Goal: Information Seeking & Learning: Learn about a topic

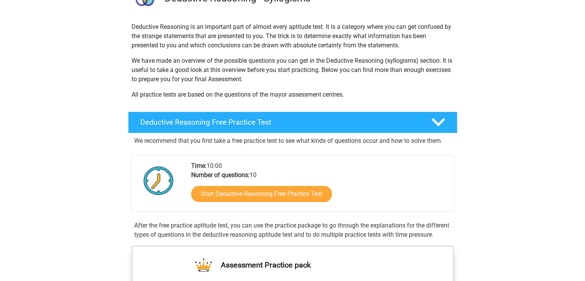
scroll to position [60, 0]
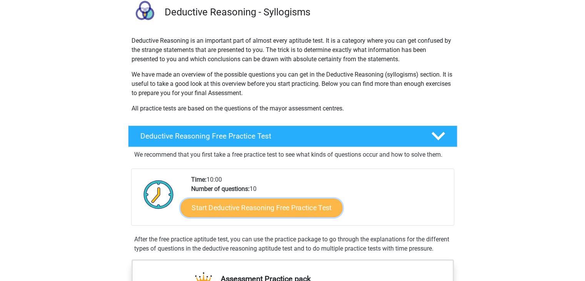
click at [293, 208] on link "Start Deductive Reasoning Free Practice Test" at bounding box center [261, 207] width 162 height 18
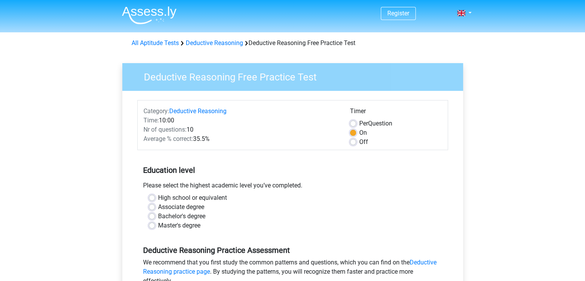
click at [188, 215] on label "Bachelor's degree" at bounding box center [181, 215] width 47 height 9
click at [155, 215] on input "Bachelor's degree" at bounding box center [152, 215] width 6 height 8
radio input "true"
click at [399, 215] on div "Bachelor's degree" at bounding box center [292, 215] width 287 height 9
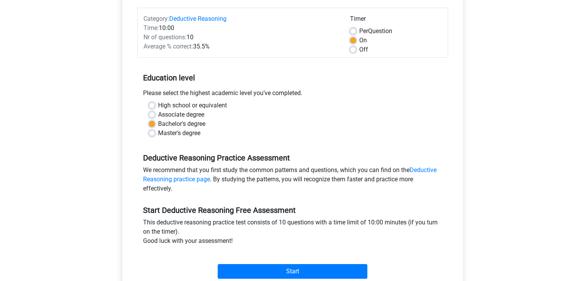
scroll to position [108, 0]
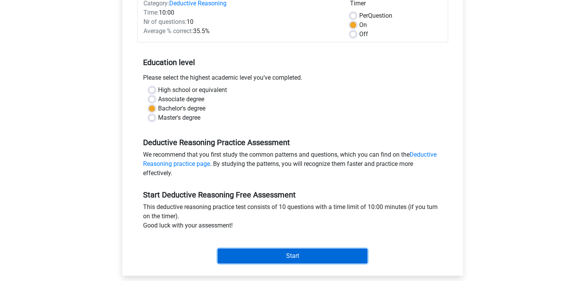
click at [313, 257] on input "Start" at bounding box center [292, 255] width 149 height 15
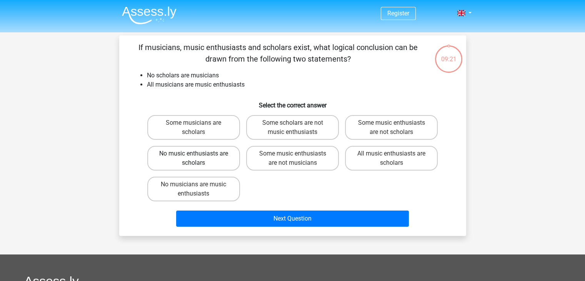
click at [198, 158] on input "No music enthusiasts are scholars" at bounding box center [195, 155] width 5 height 5
radio input "true"
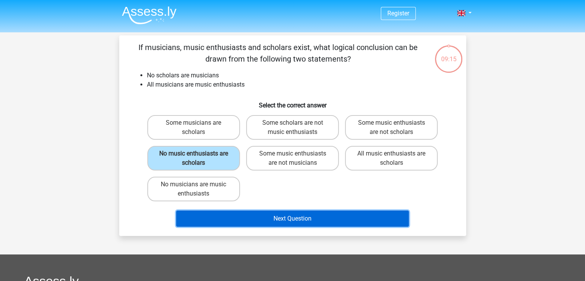
click at [290, 217] on button "Next Question" at bounding box center [292, 218] width 233 height 16
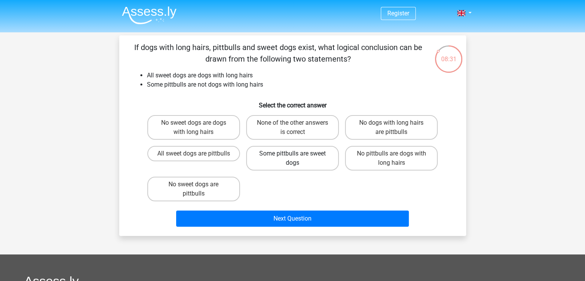
drag, startPoint x: 296, startPoint y: 162, endPoint x: 281, endPoint y: 167, distance: 15.6
click at [281, 167] on label "Some pittbulls are sweet dogs" at bounding box center [292, 158] width 93 height 25
click at [292, 158] on input "Some pittbulls are sweet dogs" at bounding box center [294, 155] width 5 height 5
radio input "true"
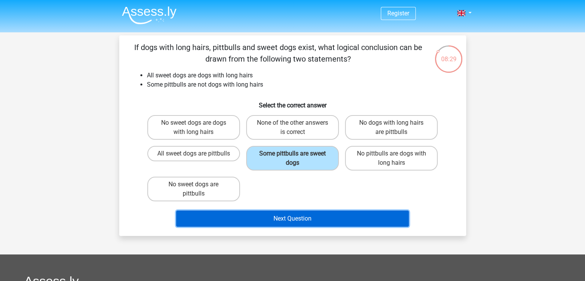
click at [292, 216] on button "Next Question" at bounding box center [292, 218] width 233 height 16
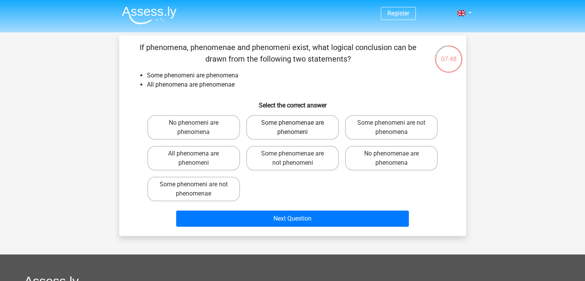
click at [307, 131] on label "Some phenomenae are phenomeni" at bounding box center [292, 127] width 93 height 25
click at [297, 128] on input "Some phenomenae are phenomeni" at bounding box center [294, 125] width 5 height 5
radio input "true"
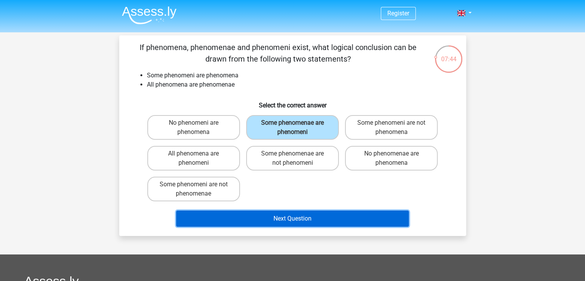
click at [291, 220] on button "Next Question" at bounding box center [292, 218] width 233 height 16
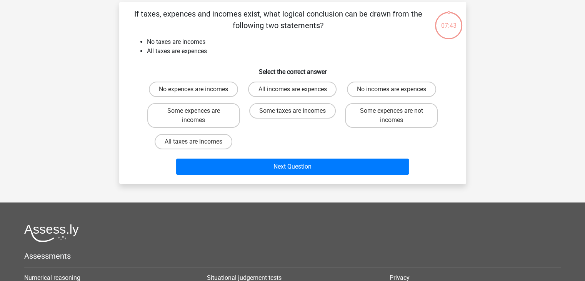
scroll to position [35, 0]
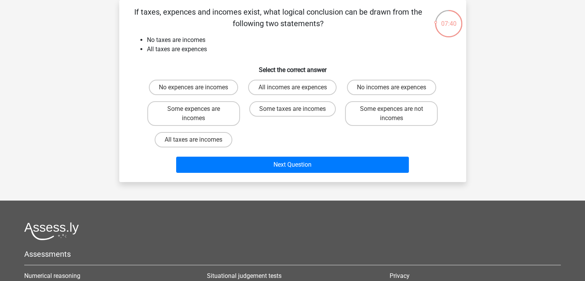
drag, startPoint x: 587, startPoint y: 166, endPoint x: 533, endPoint y: 162, distance: 54.4
click at [533, 162] on div "Register Nederlands English" at bounding box center [292, 184] width 585 height 439
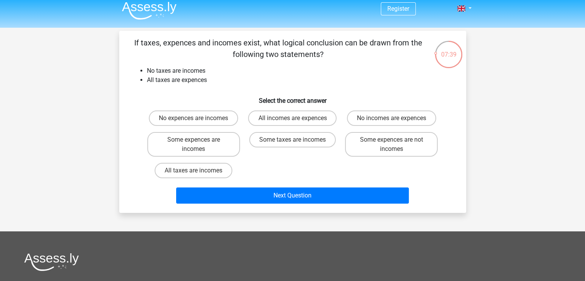
scroll to position [0, 0]
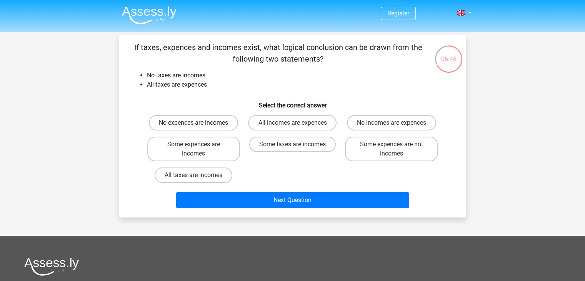
click at [224, 125] on label "No expences are incomes" at bounding box center [193, 122] width 89 height 15
click at [198, 125] on input "No expences are incomes" at bounding box center [195, 125] width 5 height 5
radio input "true"
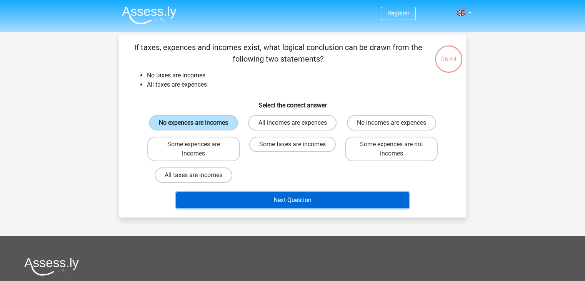
click at [293, 198] on button "Next Question" at bounding box center [292, 200] width 233 height 16
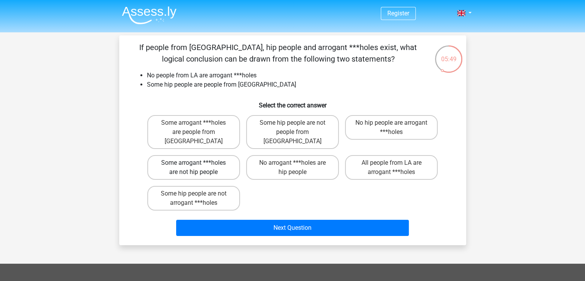
click at [196, 160] on label "Some arrogant ***holes are not hip people" at bounding box center [193, 167] width 93 height 25
click at [196, 163] on input "Some arrogant ***holes are not hip people" at bounding box center [195, 165] width 5 height 5
radio input "true"
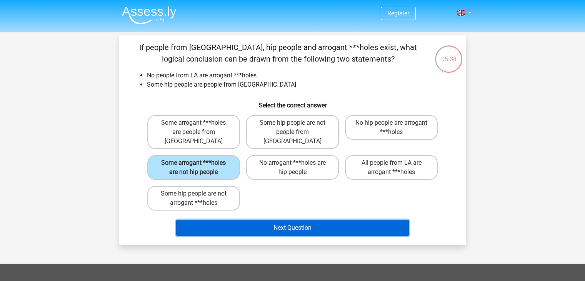
click at [276, 219] on button "Next Question" at bounding box center [292, 227] width 233 height 16
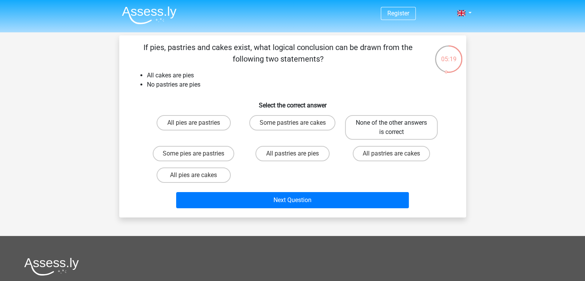
click at [373, 123] on label "None of the other answers is correct" at bounding box center [391, 127] width 93 height 25
click at [391, 123] on input "None of the other answers is correct" at bounding box center [393, 125] width 5 height 5
radio input "true"
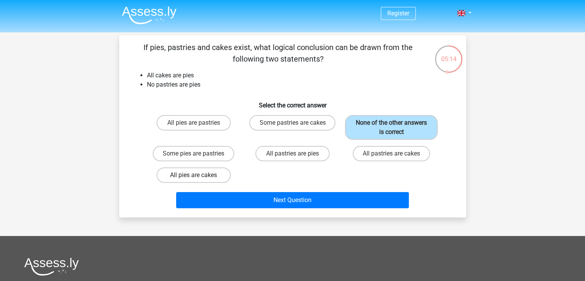
click at [187, 173] on label "All pies are cakes" at bounding box center [193, 174] width 74 height 15
click at [193, 175] on input "All pies are cakes" at bounding box center [195, 177] width 5 height 5
radio input "true"
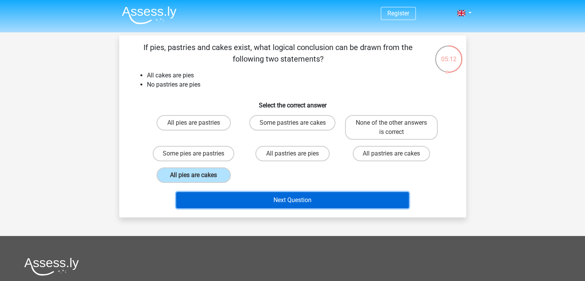
click at [302, 201] on button "Next Question" at bounding box center [292, 200] width 233 height 16
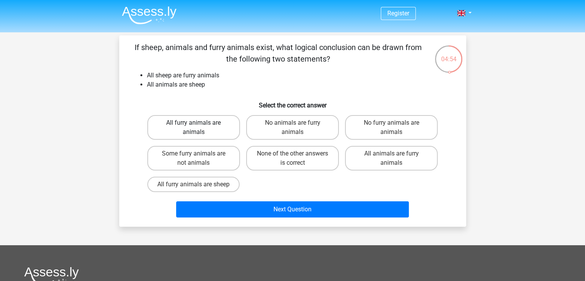
click at [204, 134] on label "All furry animals are animals" at bounding box center [193, 127] width 93 height 25
click at [198, 128] on input "All furry animals are animals" at bounding box center [195, 125] width 5 height 5
radio input "true"
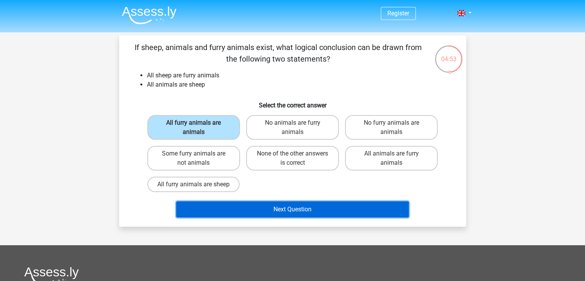
click at [291, 208] on button "Next Question" at bounding box center [292, 209] width 233 height 16
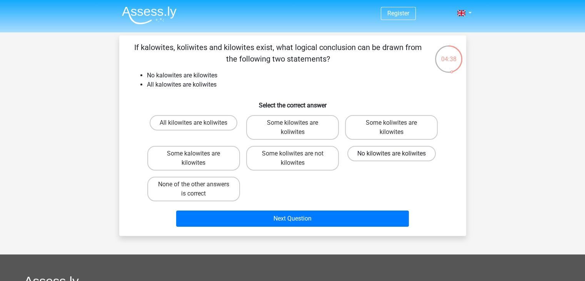
click at [403, 156] on label "No kilowites are koliwites" at bounding box center [391, 153] width 88 height 15
click at [396, 156] on input "No kilowites are koliwites" at bounding box center [393, 155] width 5 height 5
radio input "true"
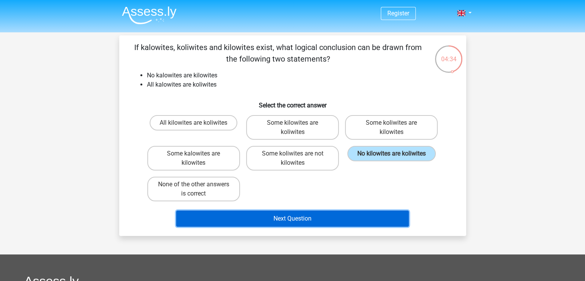
click at [320, 216] on button "Next Question" at bounding box center [292, 218] width 233 height 16
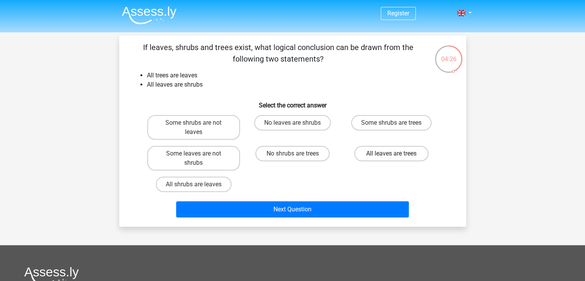
click at [407, 153] on label "All leaves are trees" at bounding box center [391, 153] width 74 height 15
click at [396, 153] on input "All leaves are trees" at bounding box center [393, 155] width 5 height 5
radio input "true"
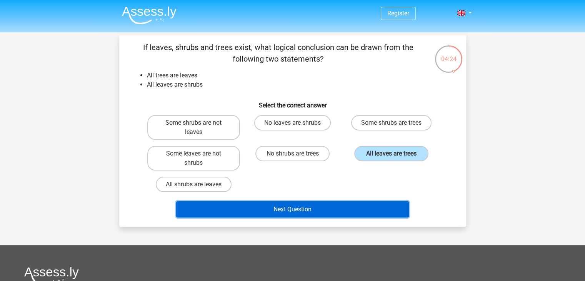
click at [316, 209] on button "Next Question" at bounding box center [292, 209] width 233 height 16
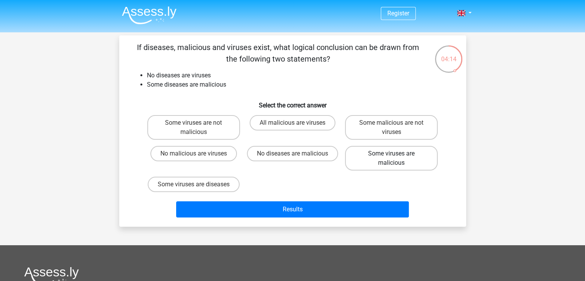
click at [386, 155] on label "Some viruses are malicious" at bounding box center [391, 158] width 93 height 25
click at [391, 155] on input "Some viruses are malicious" at bounding box center [393, 155] width 5 height 5
radio input "true"
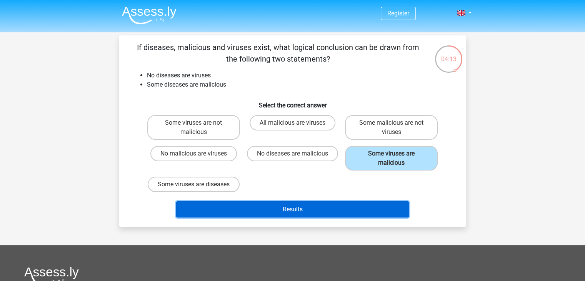
click at [331, 211] on button "Results" at bounding box center [292, 209] width 233 height 16
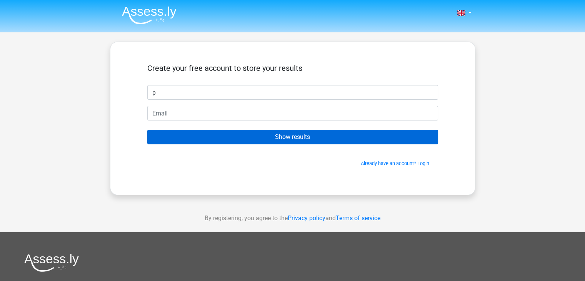
type input "p"
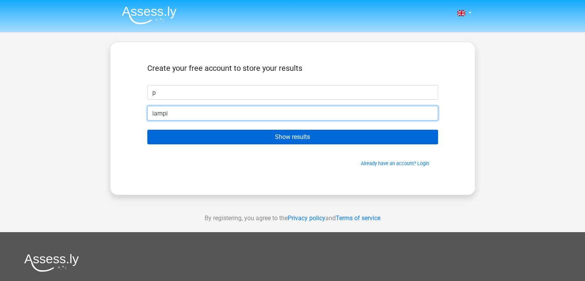
type input "iampiyushpanda@gmail.com"
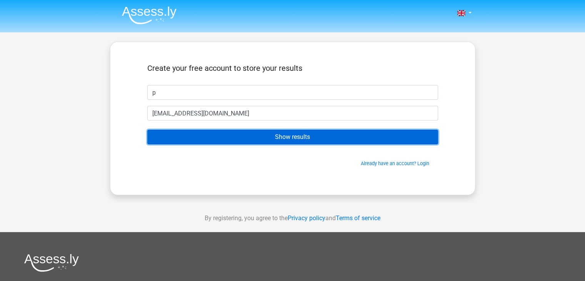
click at [243, 137] on input "Show results" at bounding box center [292, 137] width 291 height 15
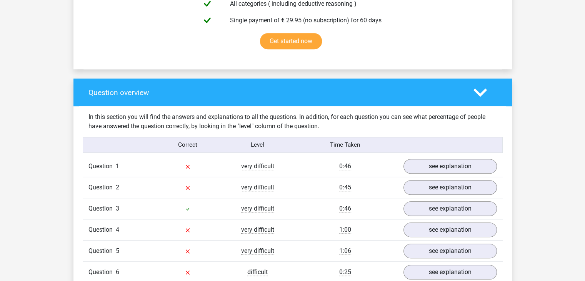
scroll to position [492, 0]
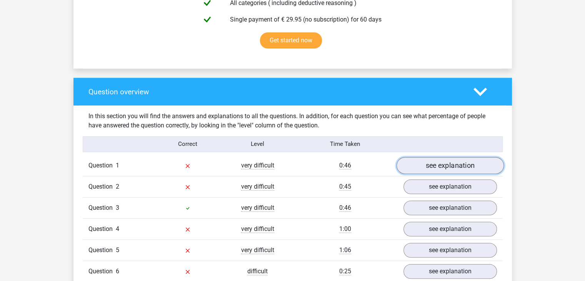
click at [452, 171] on link "see explanation" at bounding box center [449, 165] width 107 height 17
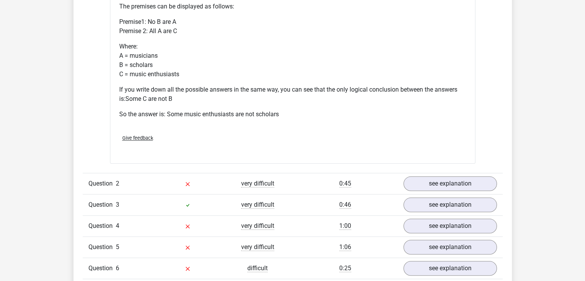
scroll to position [815, 0]
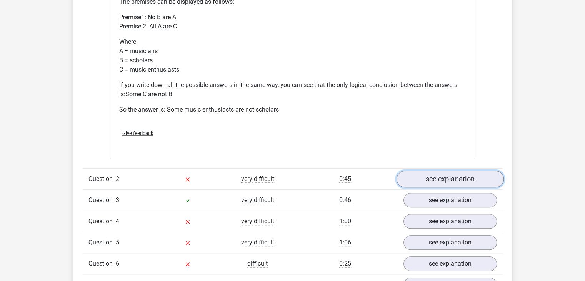
click at [448, 178] on link "see explanation" at bounding box center [449, 178] width 107 height 17
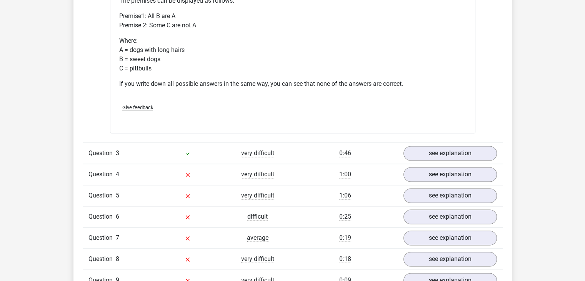
scroll to position [1153, 0]
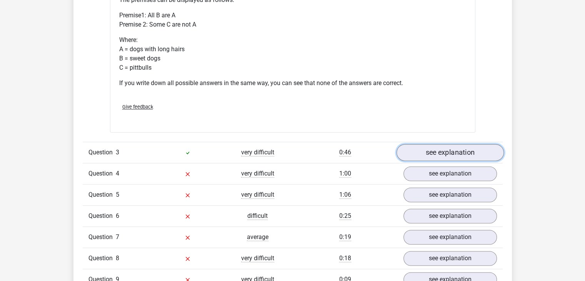
click at [457, 158] on link "see explanation" at bounding box center [449, 152] width 107 height 17
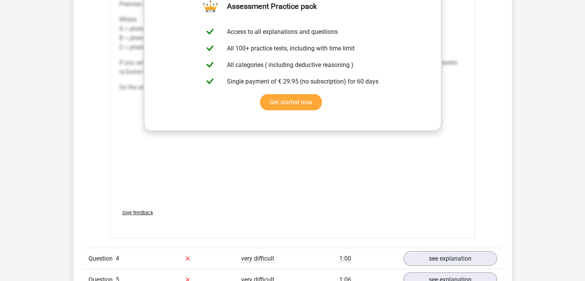
scroll to position [1522, 0]
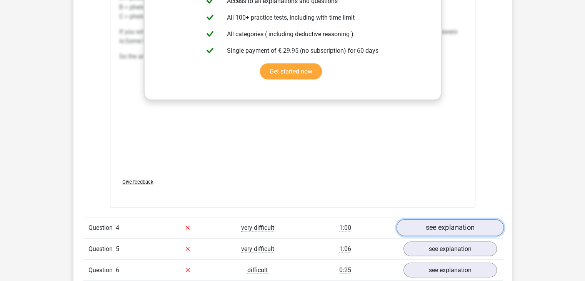
click at [457, 229] on link "see explanation" at bounding box center [449, 227] width 107 height 17
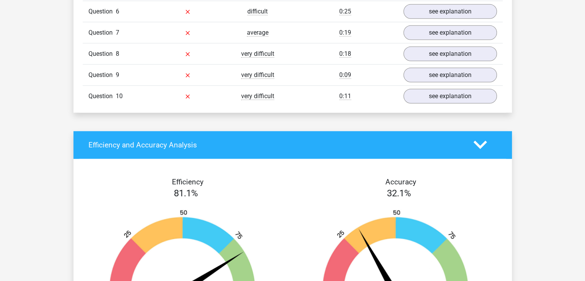
scroll to position [2183, 0]
